Goal: Transaction & Acquisition: Purchase product/service

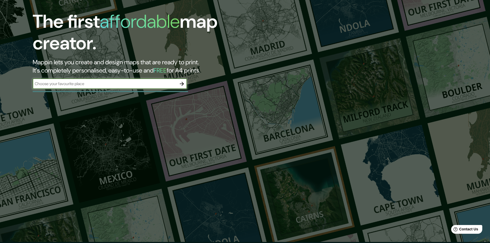
click at [128, 85] on input "text" at bounding box center [105, 84] width 144 height 6
type input "[GEOGRAPHIC_DATA]"
click at [181, 82] on icon "button" at bounding box center [182, 84] width 6 height 6
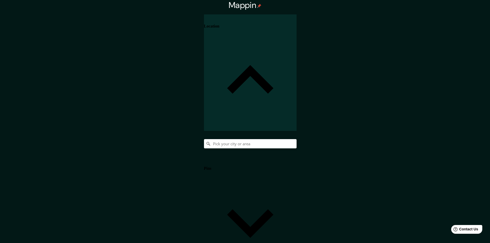
scroll to position [1, 0]
click at [219, 26] on h4 "Location" at bounding box center [211, 25] width 15 height 5
click at [297, 139] on input "Pick your city or area" at bounding box center [250, 143] width 93 height 9
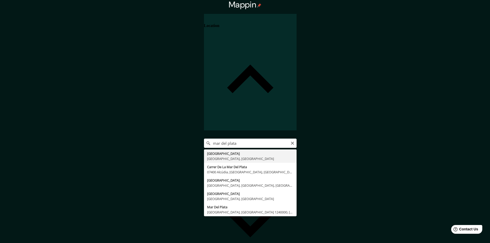
type input "[GEOGRAPHIC_DATA], [GEOGRAPHIC_DATA], [GEOGRAPHIC_DATA]"
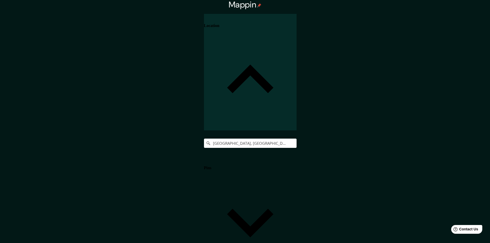
click at [211, 166] on h4 "Pins" at bounding box center [207, 168] width 7 height 5
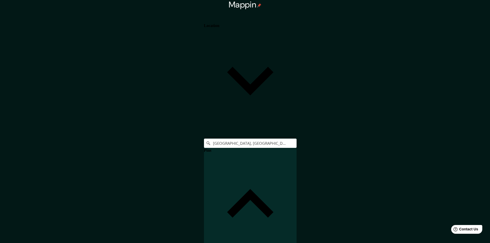
click at [204, 146] on icon at bounding box center [204, 146] width 0 height 0
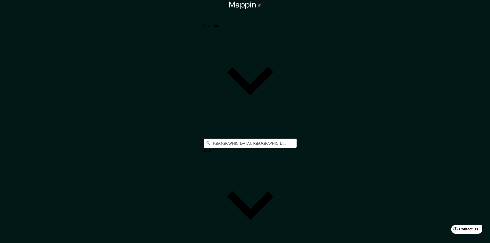
click at [211, 148] on h4 "Pins" at bounding box center [207, 150] width 7 height 5
